Goal: Find specific page/section: Find specific page/section

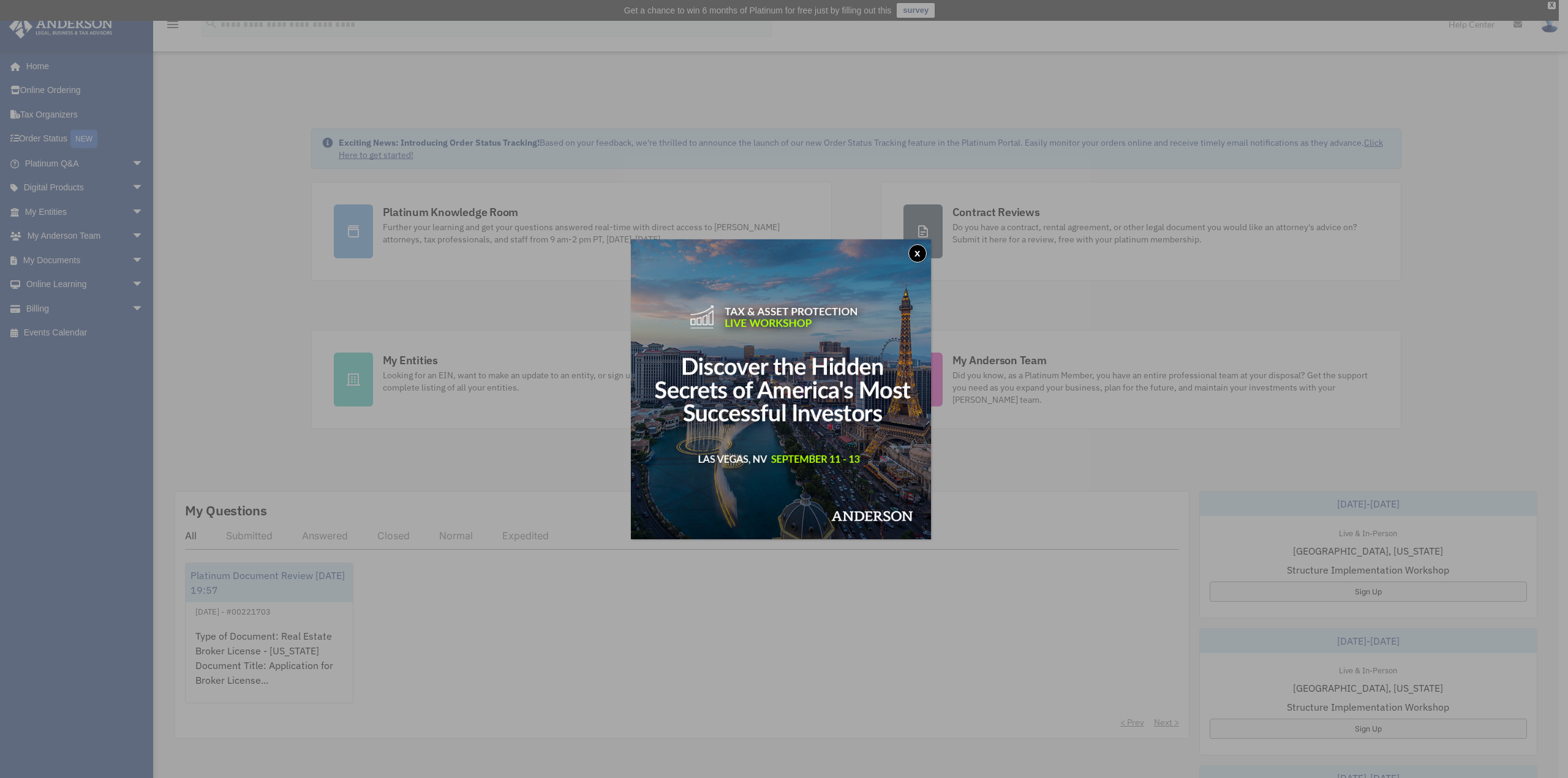
click at [910, 251] on img at bounding box center [780, 389] width 300 height 300
click at [923, 254] on button "x" at bounding box center [917, 253] width 18 height 18
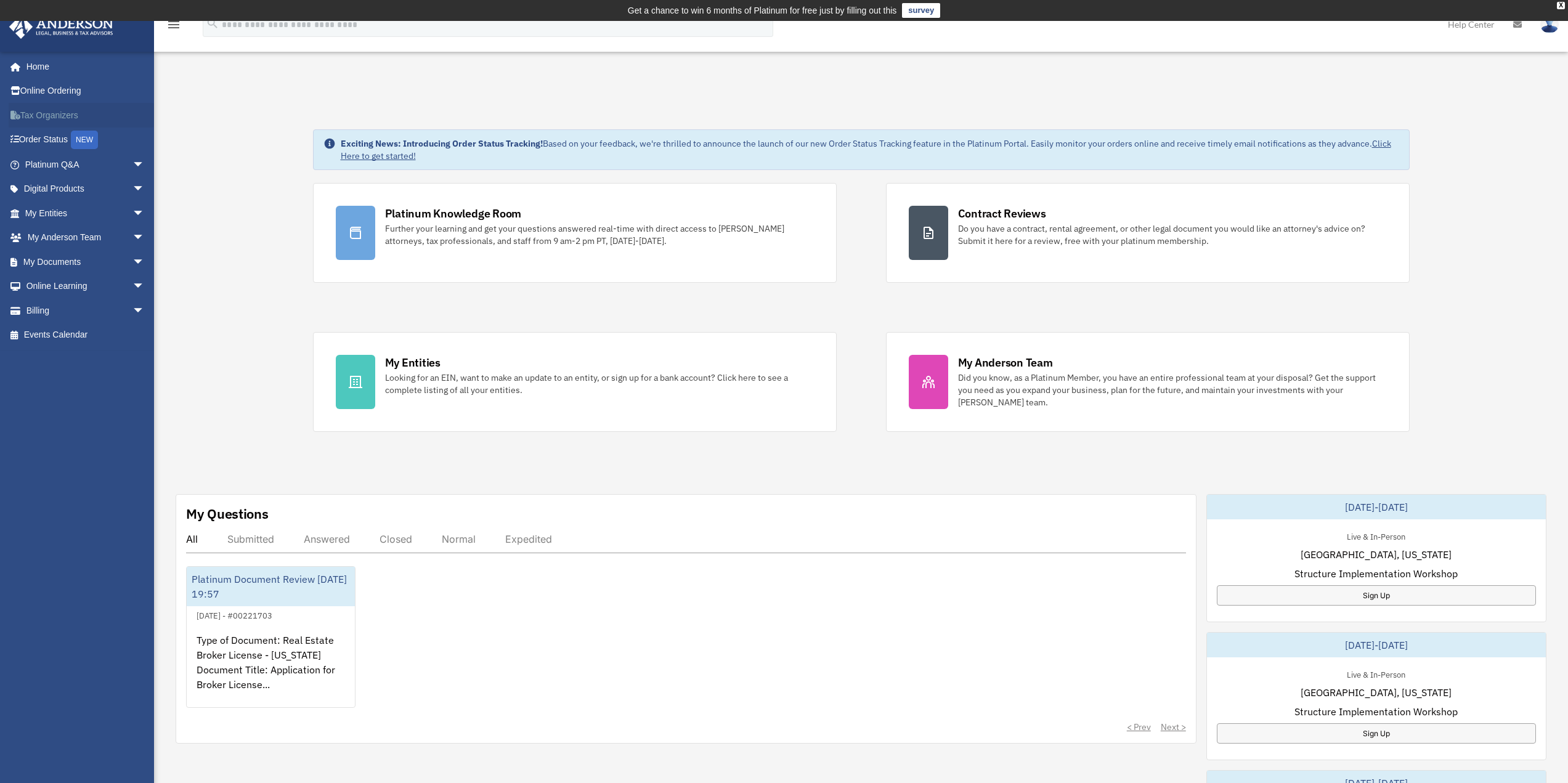
click at [34, 112] on link "Tax Organizers" at bounding box center [86, 115] width 155 height 25
click at [54, 263] on link "My Documents arrow_drop_down" at bounding box center [86, 262] width 155 height 25
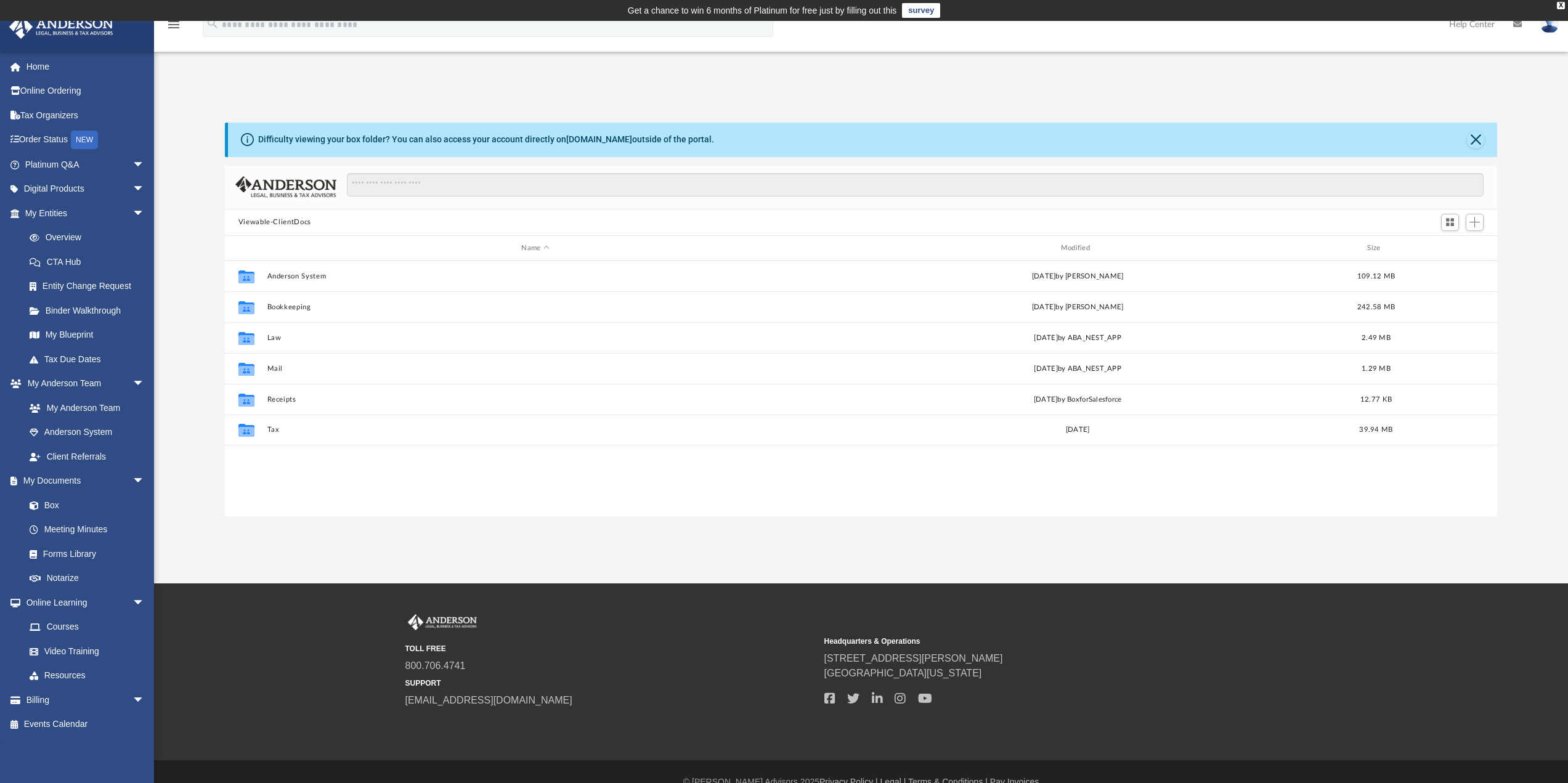
scroll to position [271, 1263]
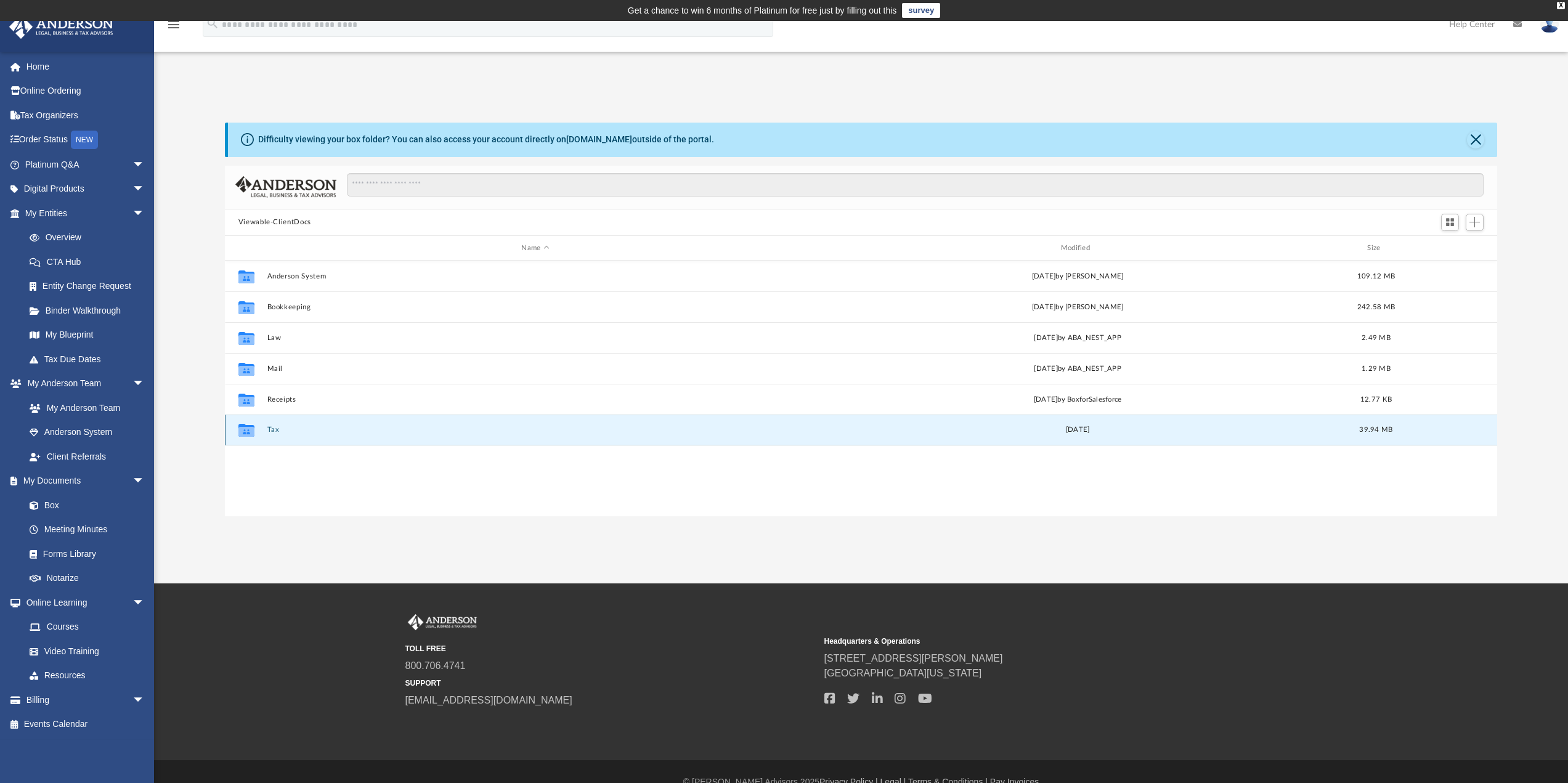
click at [274, 429] on button "Tax" at bounding box center [535, 430] width 537 height 8
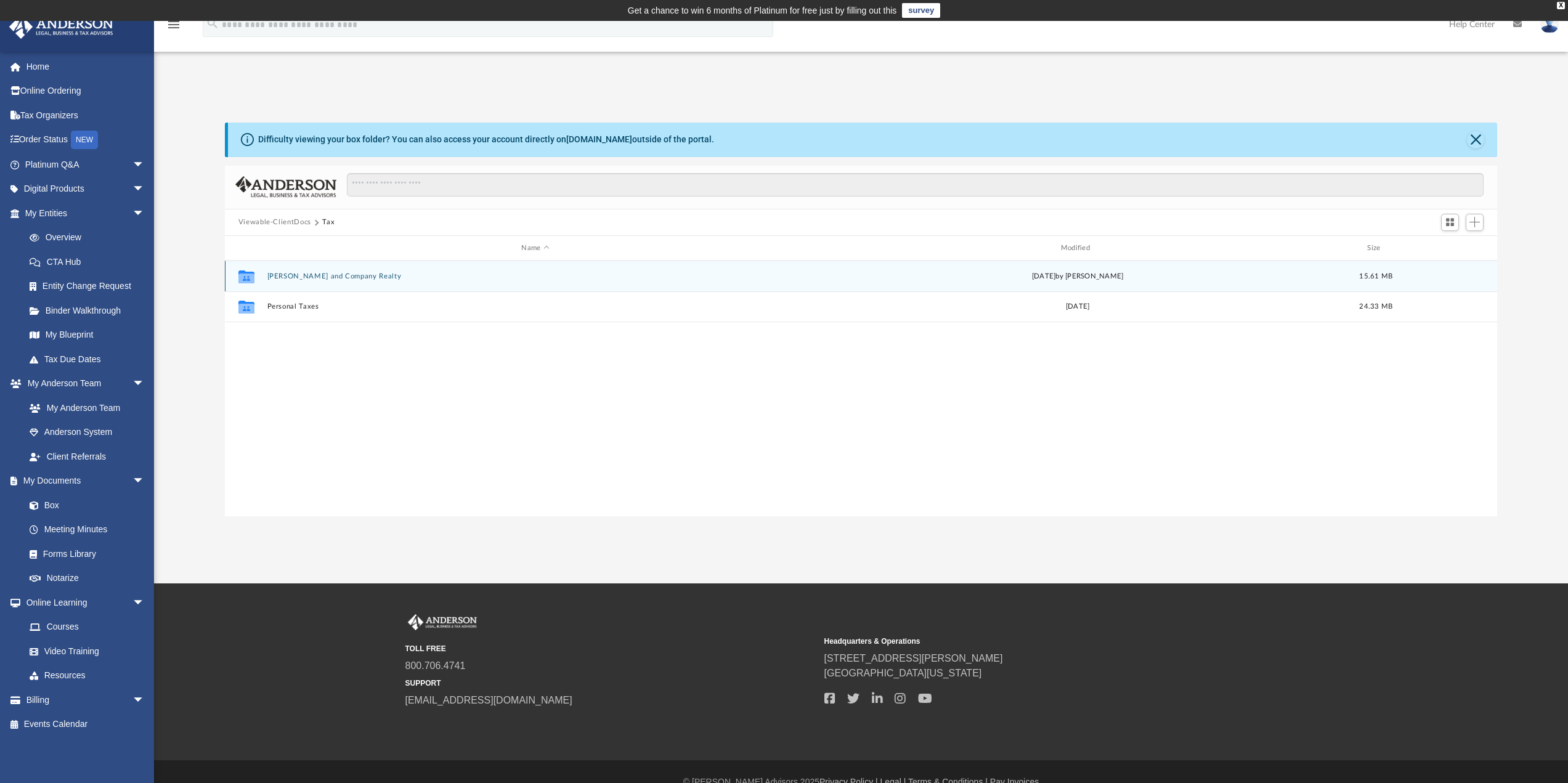
click at [296, 277] on button "Mickie C. and Company Realty" at bounding box center [535, 276] width 537 height 8
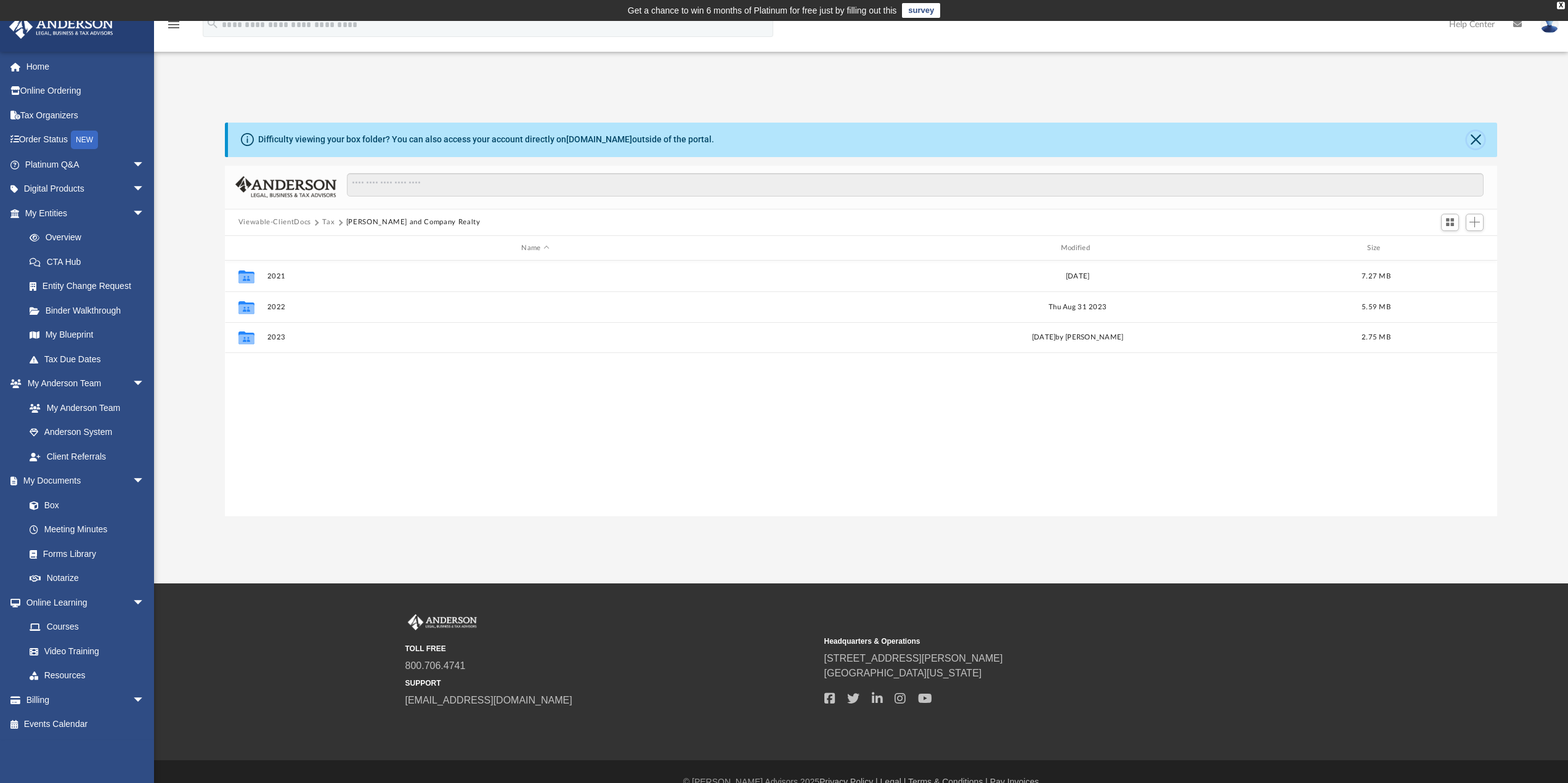
click at [1474, 139] on button "Close" at bounding box center [1476, 140] width 18 height 18
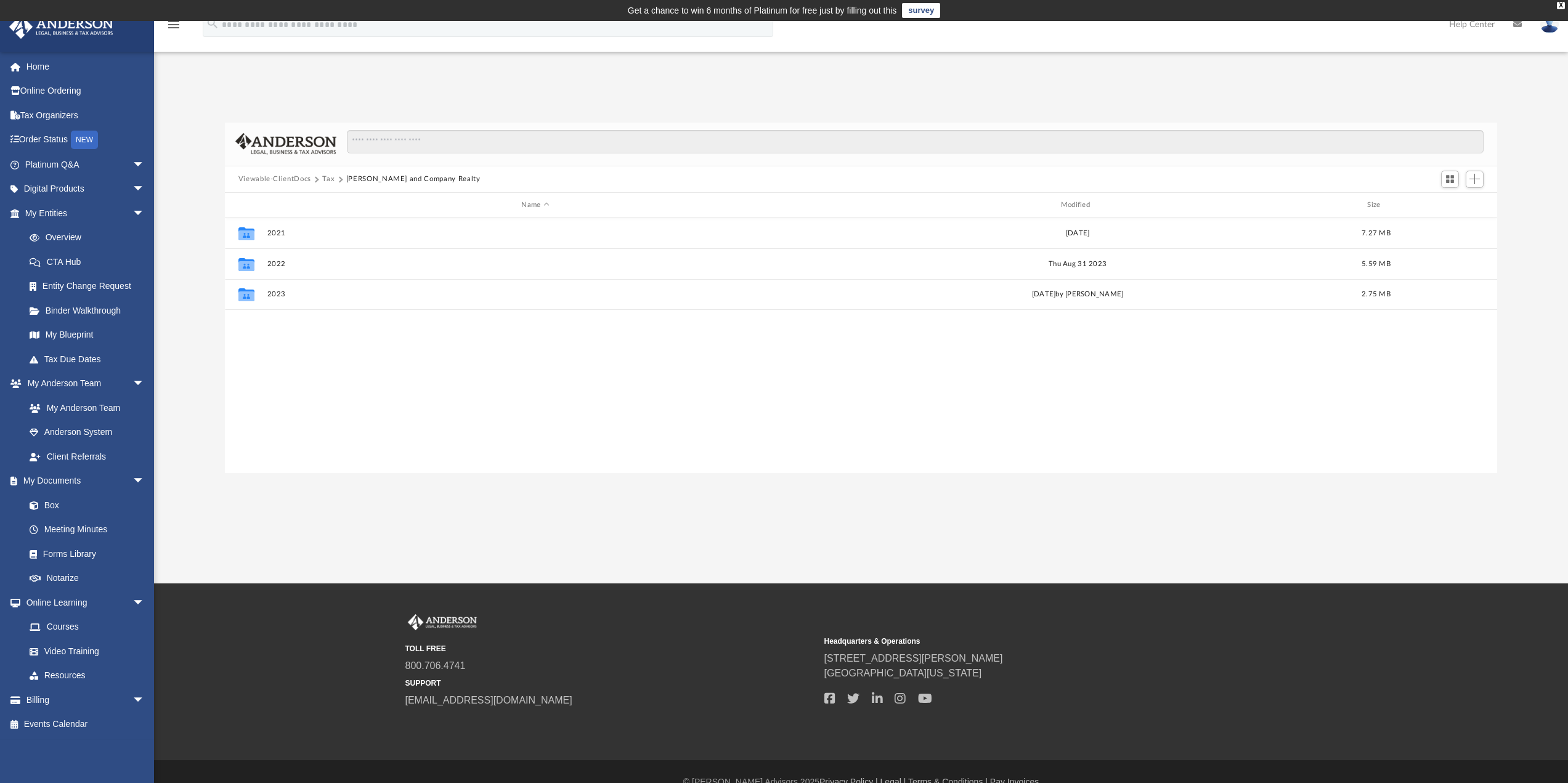
click at [1546, 27] on img at bounding box center [1549, 24] width 19 height 18
click at [1552, 27] on img at bounding box center [1549, 24] width 19 height 18
click at [1551, 27] on img at bounding box center [1549, 24] width 19 height 18
click at [1319, 105] on link "Logout" at bounding box center [1364, 107] width 123 height 26
